Goal: Task Accomplishment & Management: Use online tool/utility

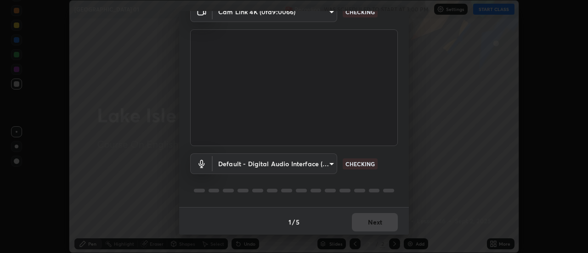
scroll to position [48, 0]
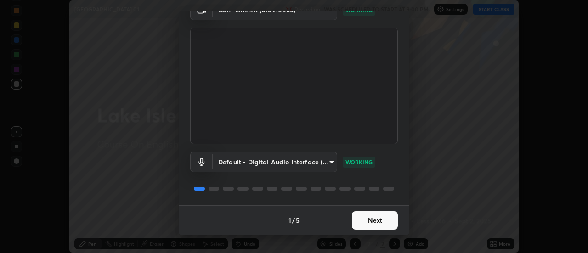
click at [357, 219] on button "Next" at bounding box center [375, 220] width 46 height 18
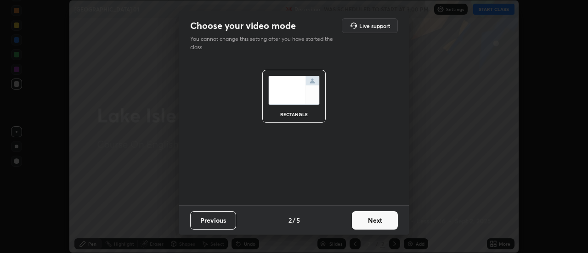
click at [334, 172] on div "rectangle" at bounding box center [294, 132] width 230 height 146
click at [358, 214] on button "Next" at bounding box center [375, 220] width 46 height 18
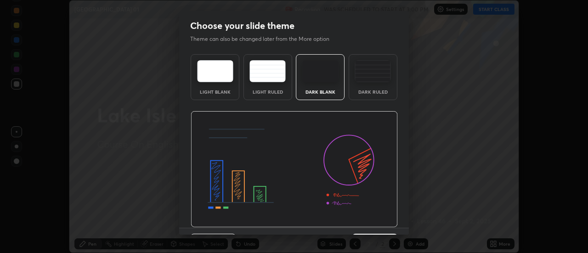
scroll to position [22, 0]
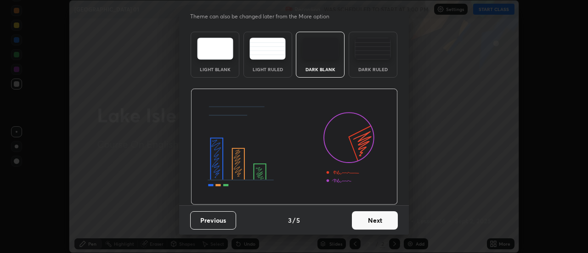
click at [355, 219] on button "Next" at bounding box center [375, 220] width 46 height 18
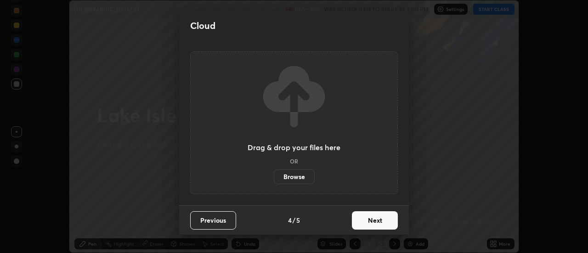
click at [296, 175] on label "Browse" at bounding box center [294, 176] width 41 height 15
click at [274, 175] on input "Browse" at bounding box center [274, 176] width 0 height 15
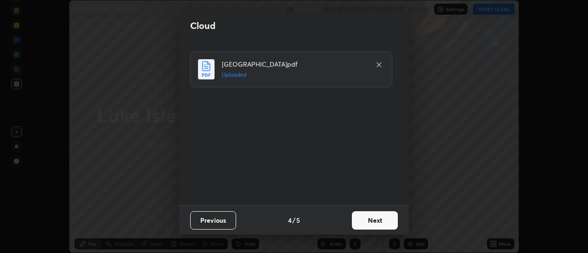
click at [375, 220] on button "Next" at bounding box center [375, 220] width 46 height 18
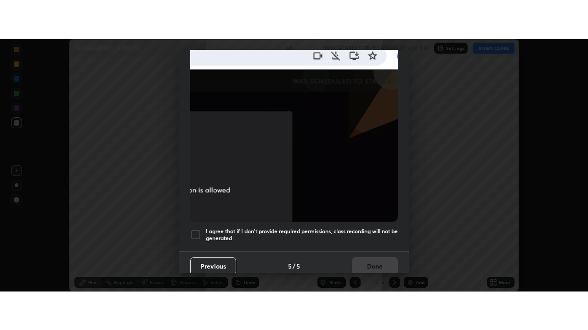
scroll to position [235, 0]
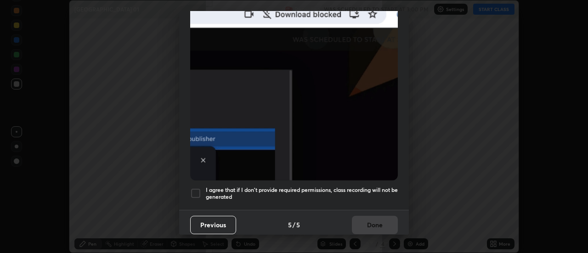
click at [201, 190] on div "I agree that if I don't provide required permissions, class recording will not …" at bounding box center [293, 193] width 207 height 11
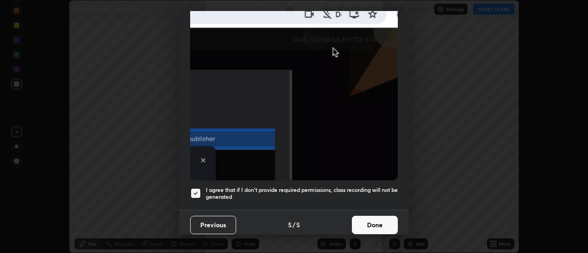
click at [363, 218] on button "Done" at bounding box center [375, 225] width 46 height 18
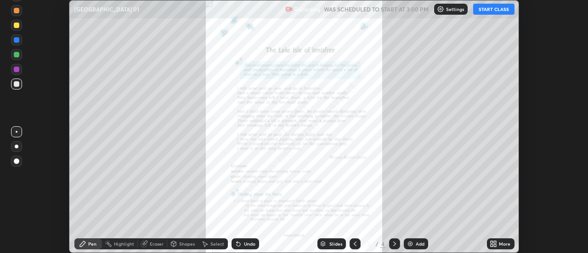
click at [503, 244] on div "More" at bounding box center [503, 243] width 11 height 5
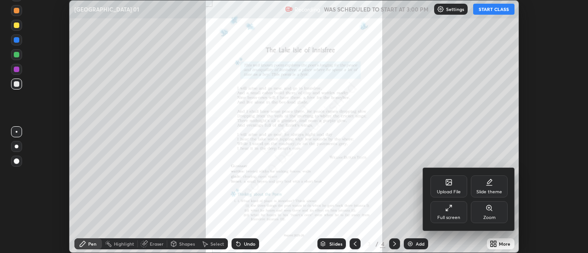
click at [462, 218] on div "Full screen" at bounding box center [448, 212] width 37 height 22
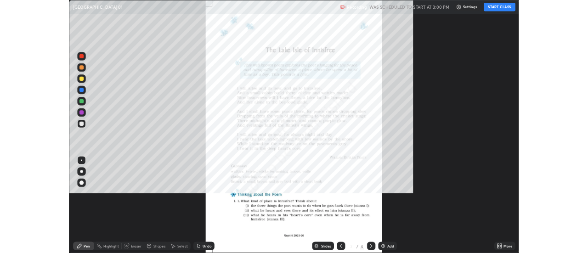
scroll to position [330, 588]
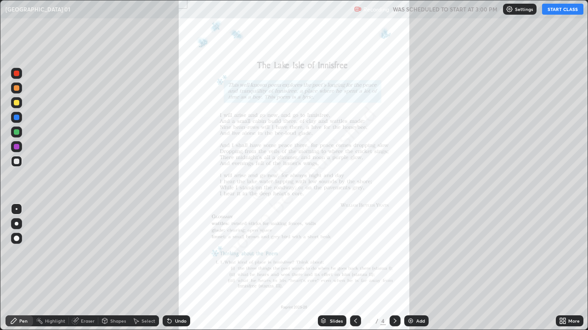
click at [556, 11] on button "START CLASS" at bounding box center [562, 9] width 41 height 11
click at [567, 252] on div "More" at bounding box center [569, 321] width 28 height 11
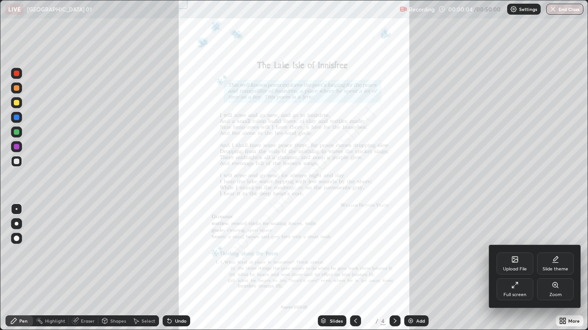
click at [560, 252] on div "Zoom" at bounding box center [555, 295] width 12 height 5
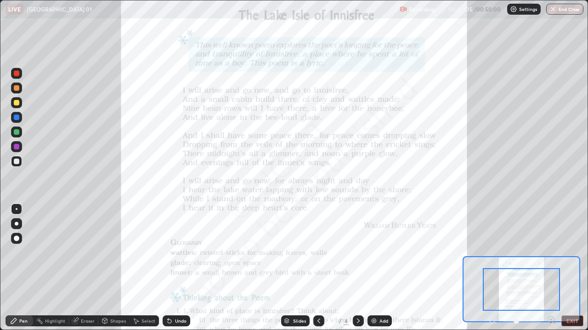
click at [550, 252] on icon at bounding box center [550, 320] width 2 height 0
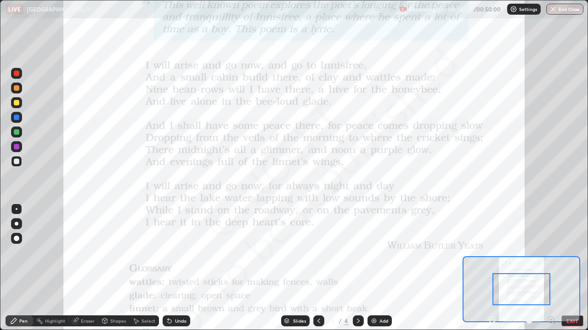
click at [550, 252] on icon at bounding box center [550, 320] width 2 height 0
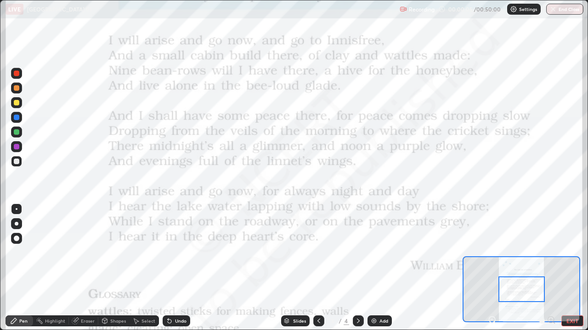
click at [550, 252] on div at bounding box center [521, 321] width 68 height 11
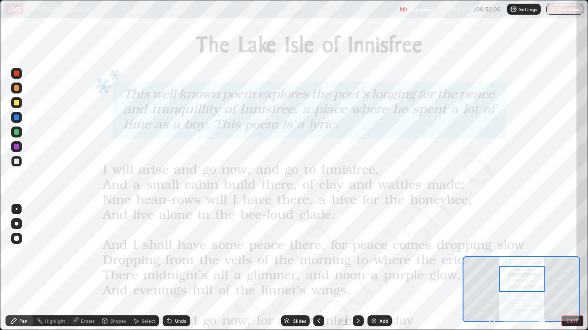
click at [17, 89] on div at bounding box center [17, 88] width 6 height 6
click at [16, 117] on div at bounding box center [17, 118] width 6 height 6
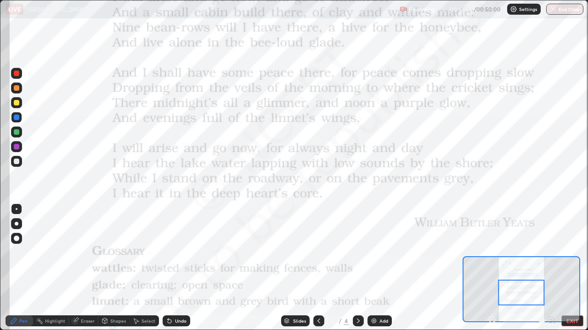
click at [82, 252] on div "Eraser" at bounding box center [88, 321] width 14 height 5
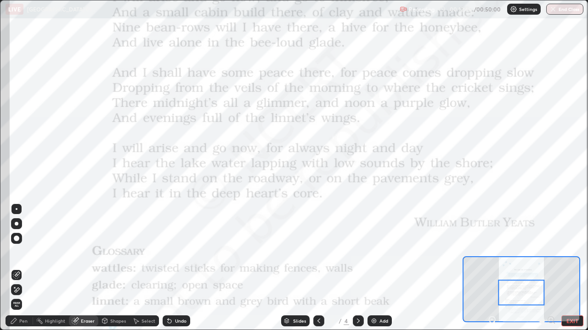
click at [16, 252] on span "Erase all" at bounding box center [16, 305] width 10 height 6
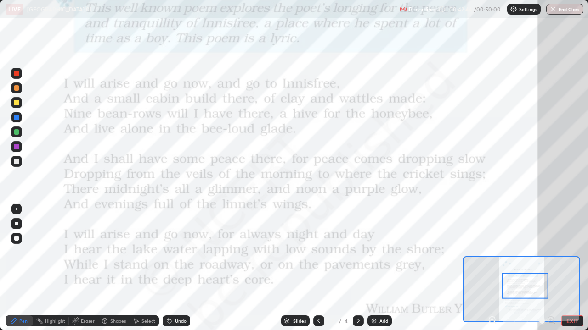
click at [563, 11] on button "End Class" at bounding box center [564, 9] width 37 height 11
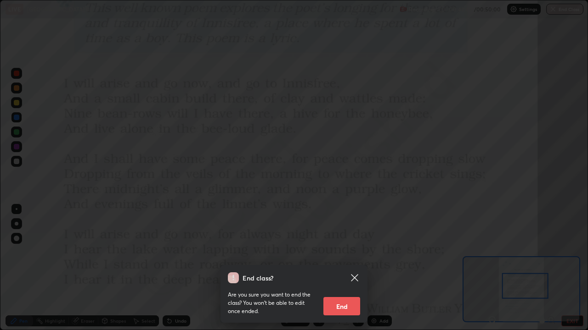
click at [350, 252] on button "End" at bounding box center [341, 306] width 37 height 18
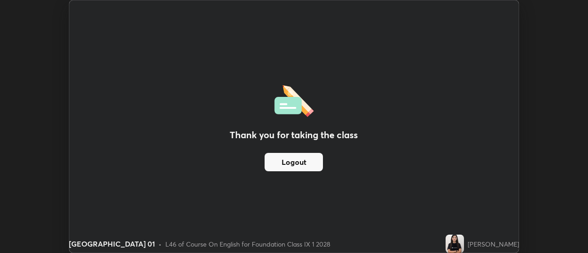
scroll to position [45649, 45315]
